Goal: Navigation & Orientation: Find specific page/section

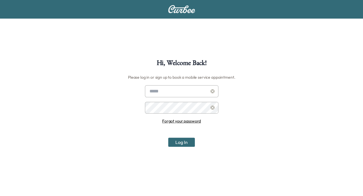
click at [163, 88] on input "text" at bounding box center [181, 91] width 73 height 12
type input "**********"
click at [168, 138] on button "Log In" at bounding box center [181, 142] width 27 height 9
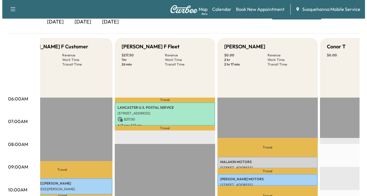
scroll to position [108, 0]
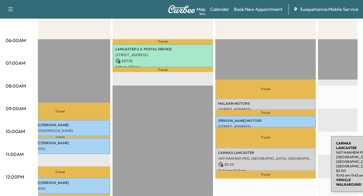
click at [287, 156] on p "1457 MANHEIM PIKE, [GEOGRAPHIC_DATA], [GEOGRAPHIC_DATA], [GEOGRAPHIC_DATA]" at bounding box center [265, 158] width 95 height 5
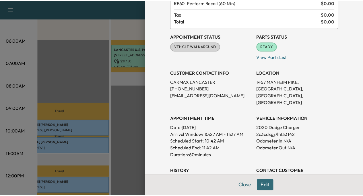
scroll to position [59, 0]
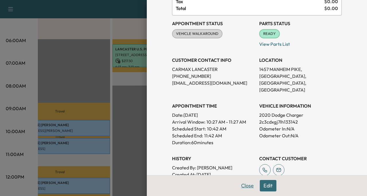
click at [242, 190] on button "Close" at bounding box center [247, 185] width 20 height 11
